Goal: Transaction & Acquisition: Purchase product/service

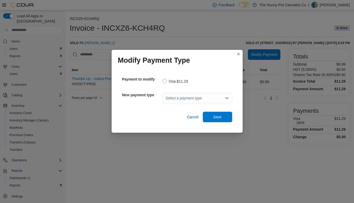
click at [194, 100] on div "Select a payment type" at bounding box center [198, 98] width 70 height 10
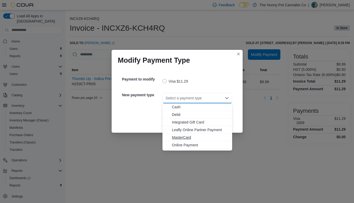
click at [179, 137] on span "MasterCard" at bounding box center [200, 137] width 57 height 5
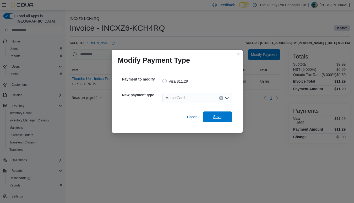
click at [215, 120] on span "Save" at bounding box center [217, 116] width 23 height 10
